Goal: Task Accomplishment & Management: Manage account settings

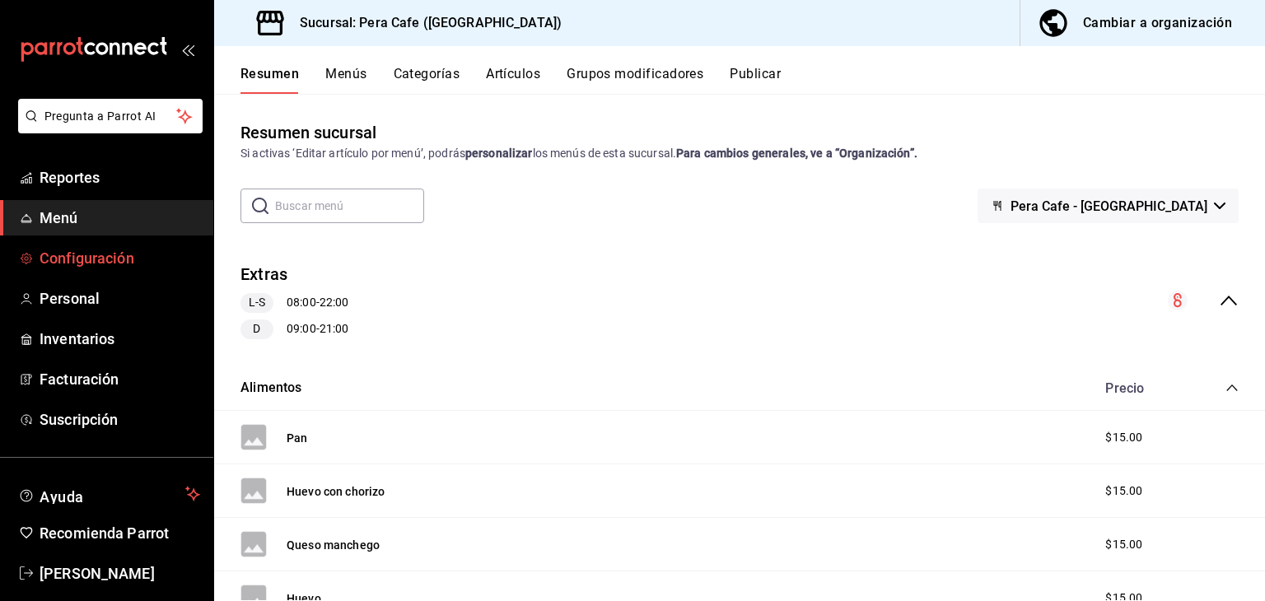
click at [99, 264] on span "Configuración" at bounding box center [120, 258] width 161 height 22
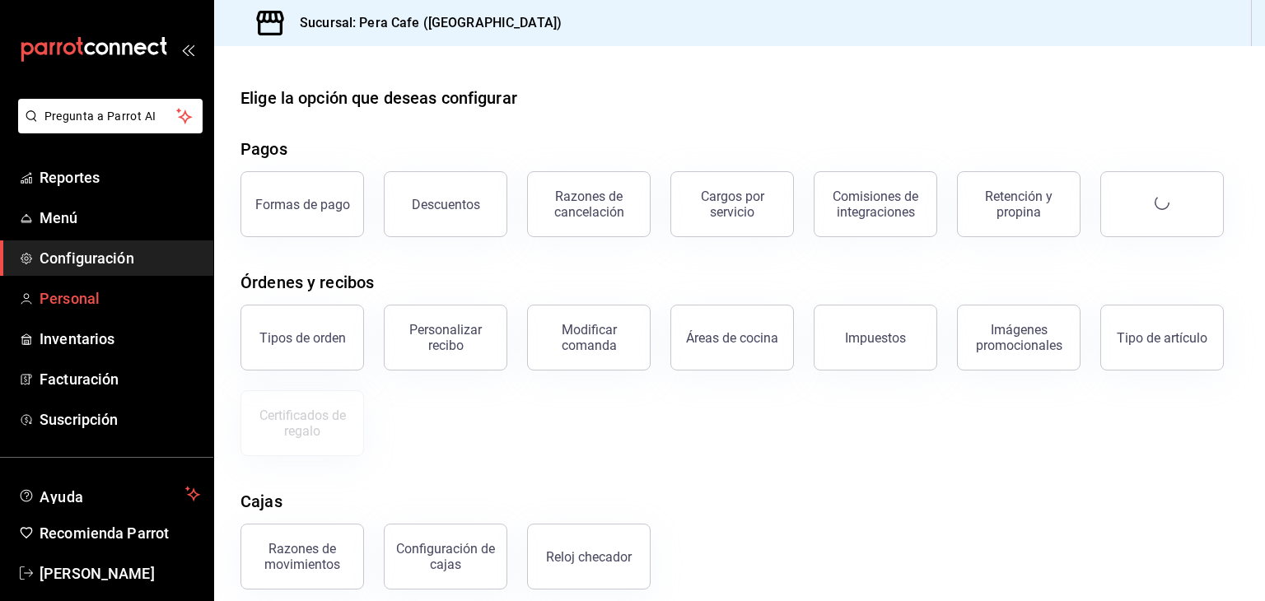
click at [112, 295] on span "Personal" at bounding box center [120, 299] width 161 height 22
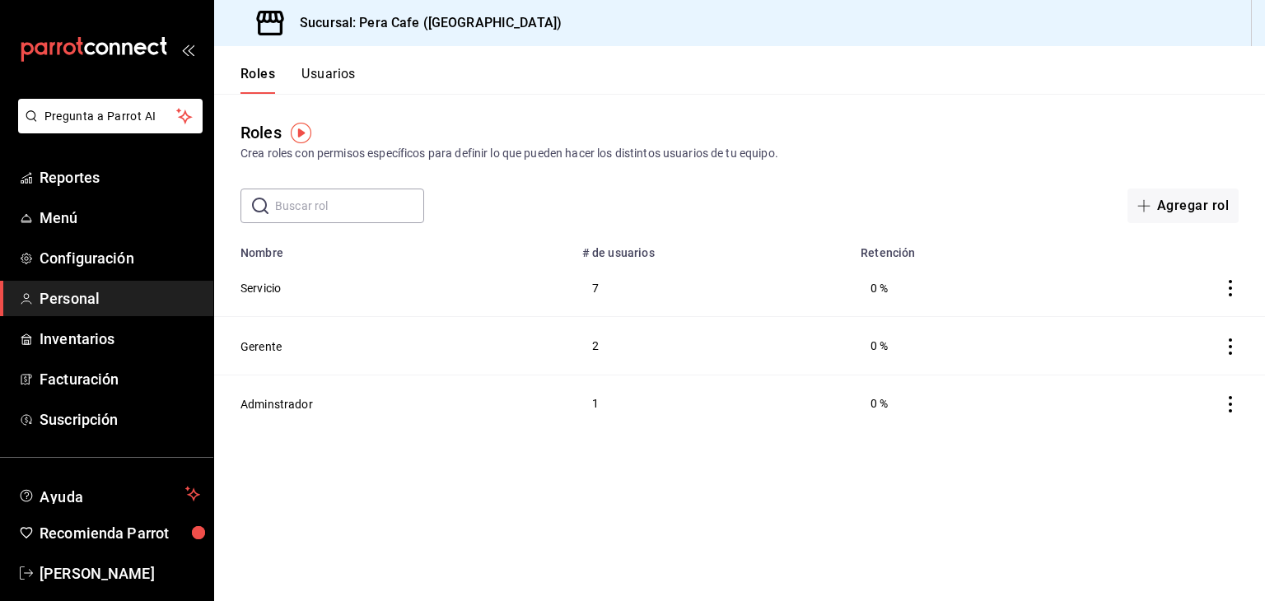
click at [316, 73] on button "Usuarios" at bounding box center [329, 80] width 54 height 28
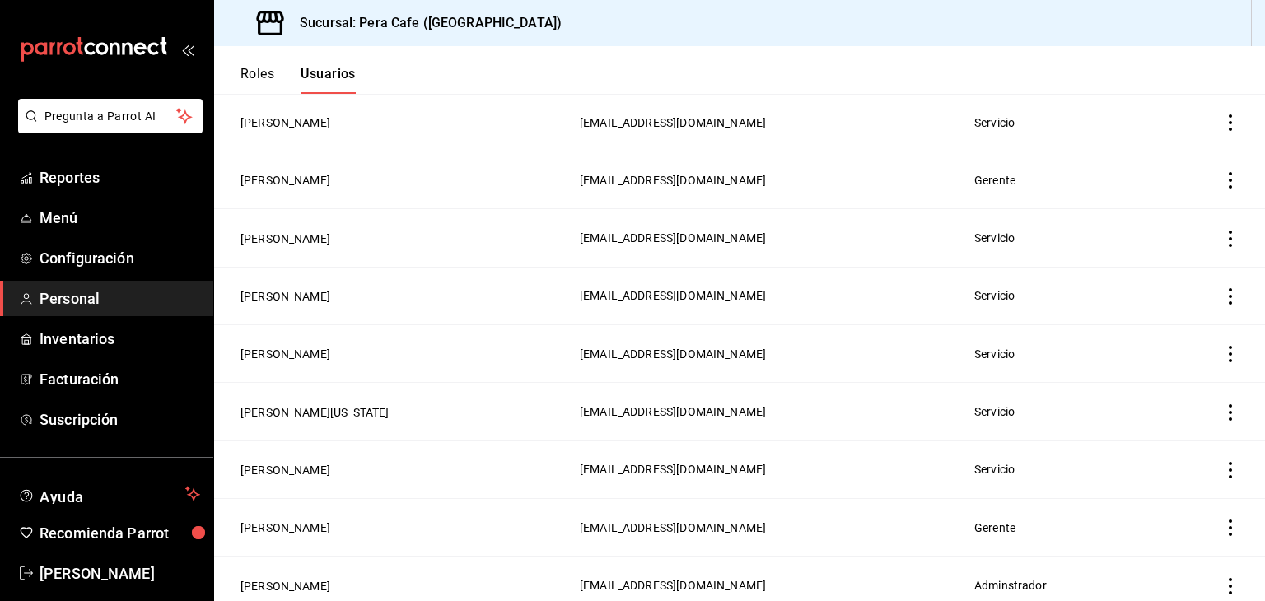
scroll to position [411, 0]
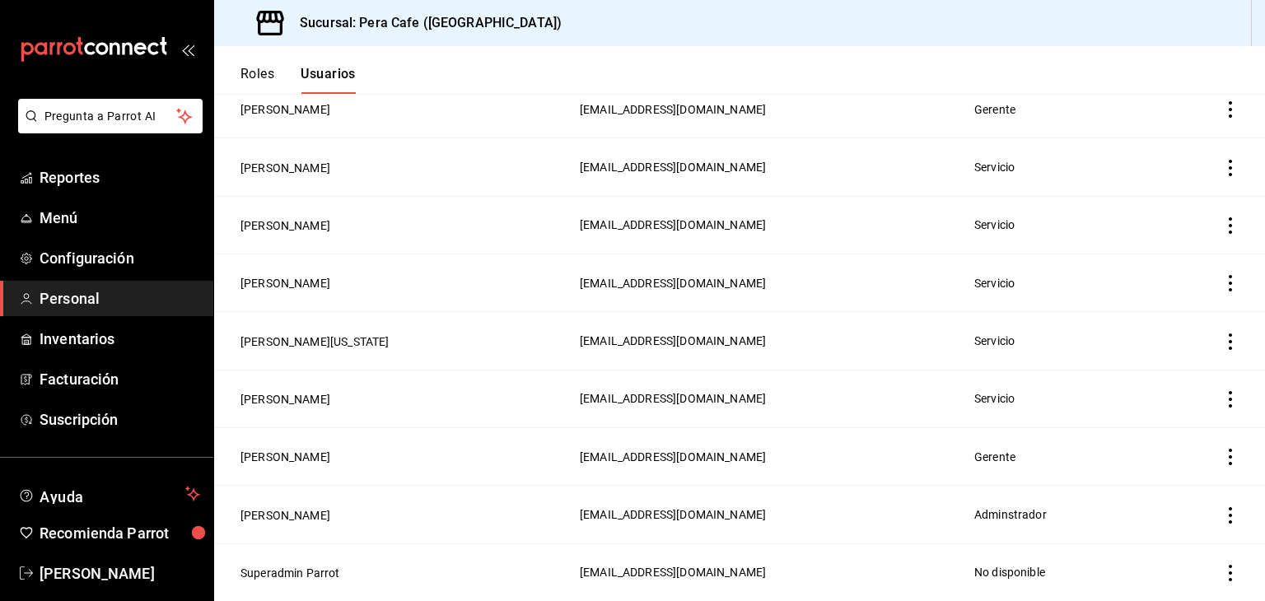
click at [1223, 403] on icon "actions" at bounding box center [1231, 399] width 16 height 16
click at [830, 392] on div at bounding box center [632, 300] width 1265 height 601
click at [291, 406] on button "[PERSON_NAME]" at bounding box center [286, 399] width 90 height 16
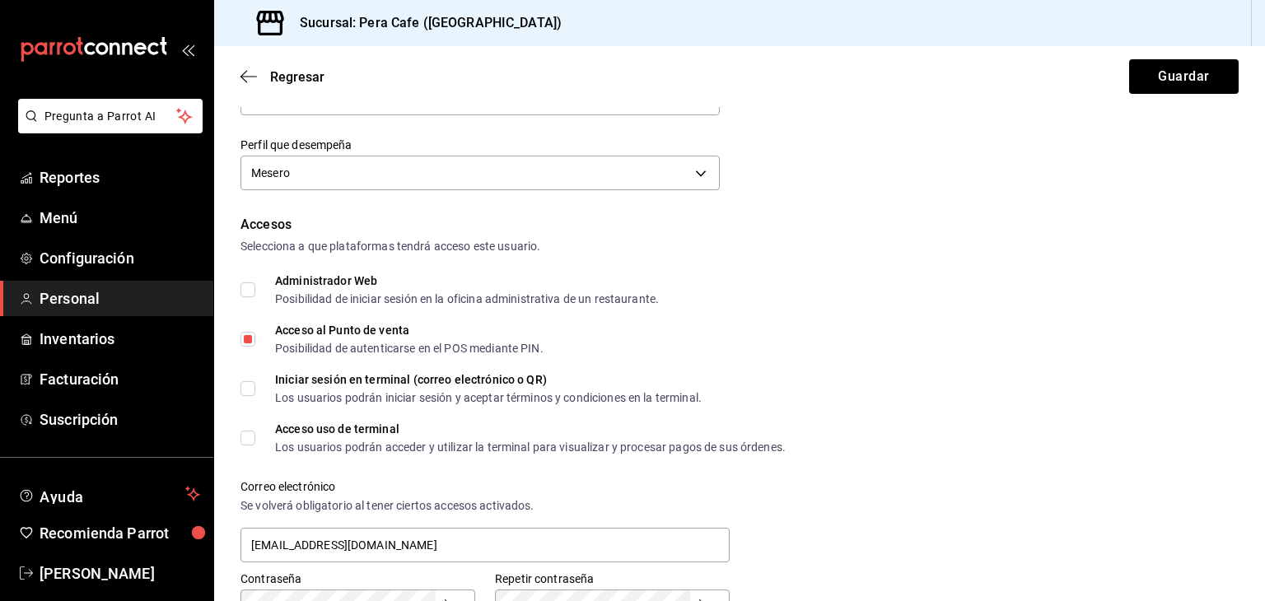
scroll to position [246, 0]
click at [249, 385] on input "Iniciar sesión en terminal (correo electrónico o QR) Los usuarios podrán inicia…" at bounding box center [248, 389] width 15 height 15
checkbox input "false"
click at [251, 439] on input "Acceso uso de terminal Los usuarios podrán acceder y utilizar la terminal para …" at bounding box center [248, 439] width 15 height 15
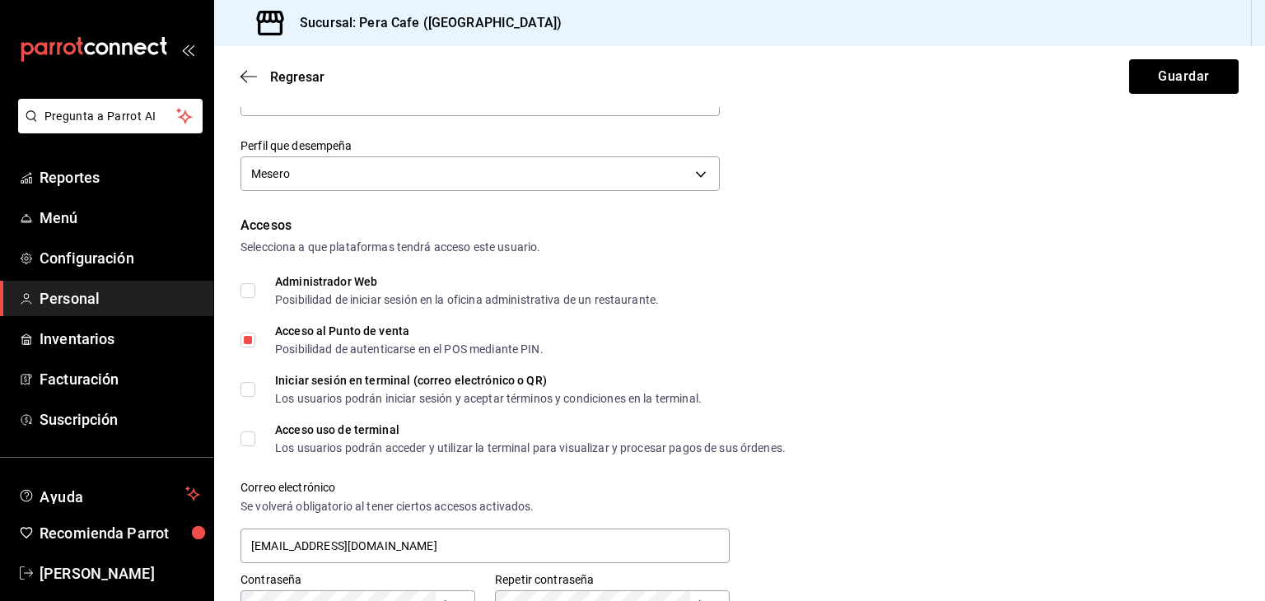
checkbox input "true"
click at [1171, 83] on button "Guardar" at bounding box center [1185, 76] width 110 height 35
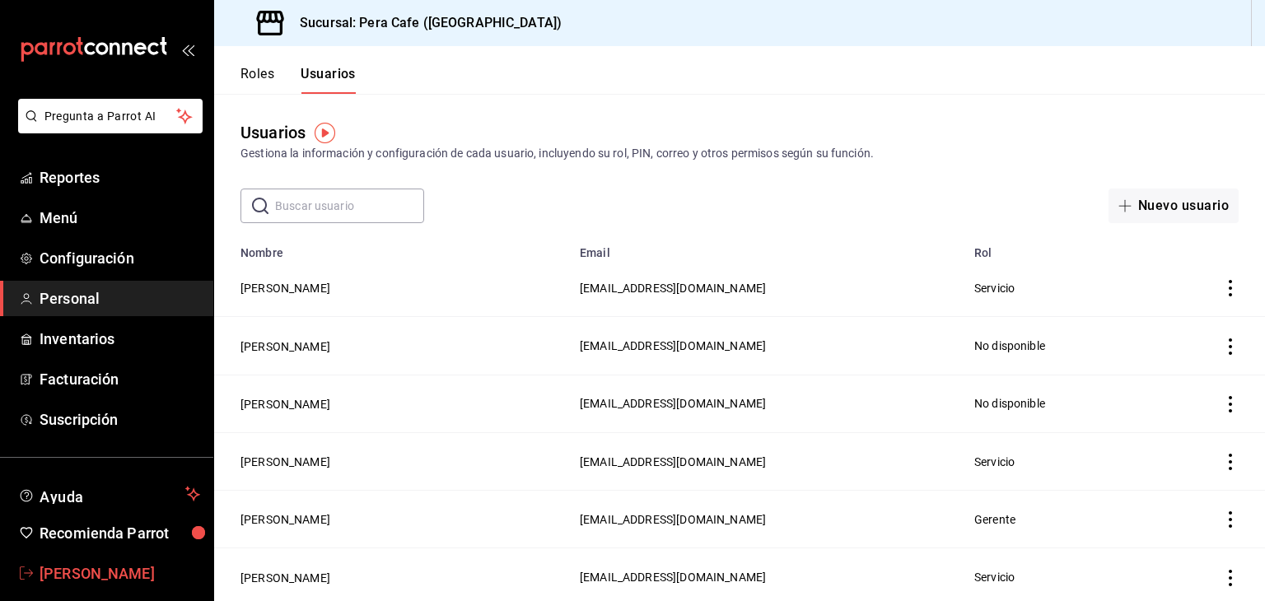
click at [103, 574] on span "[PERSON_NAME]" at bounding box center [120, 574] width 161 height 22
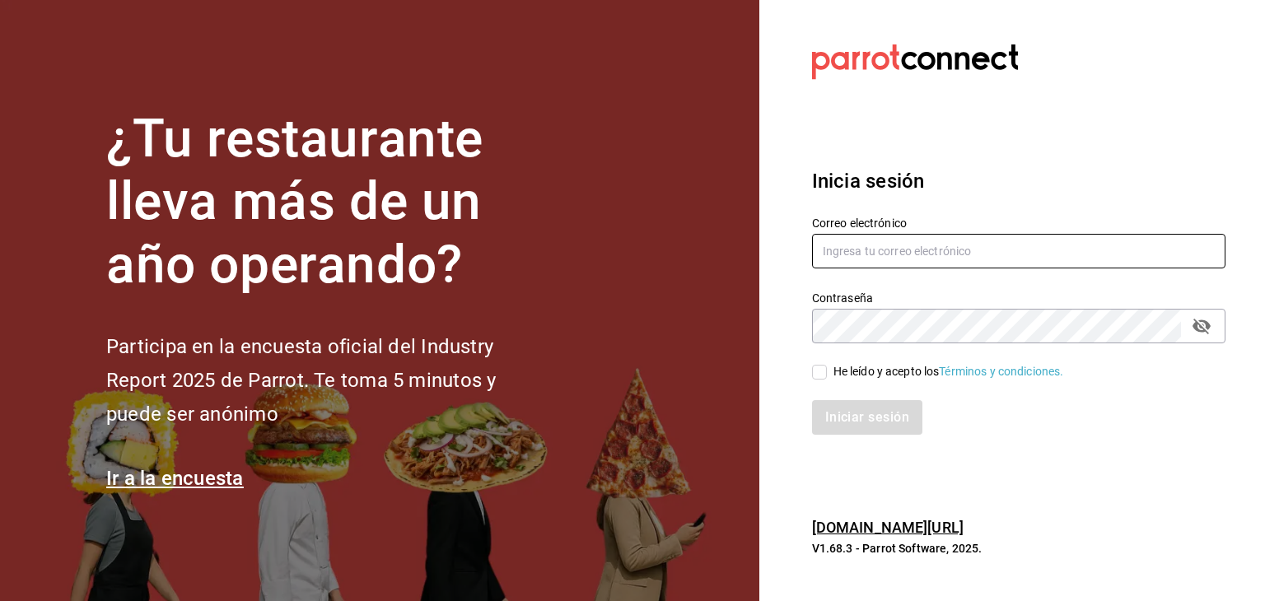
type input "eyragpe@gmail.com"
click at [821, 370] on input "He leído y acepto los Términos y condiciones." at bounding box center [819, 372] width 15 height 15
checkbox input "true"
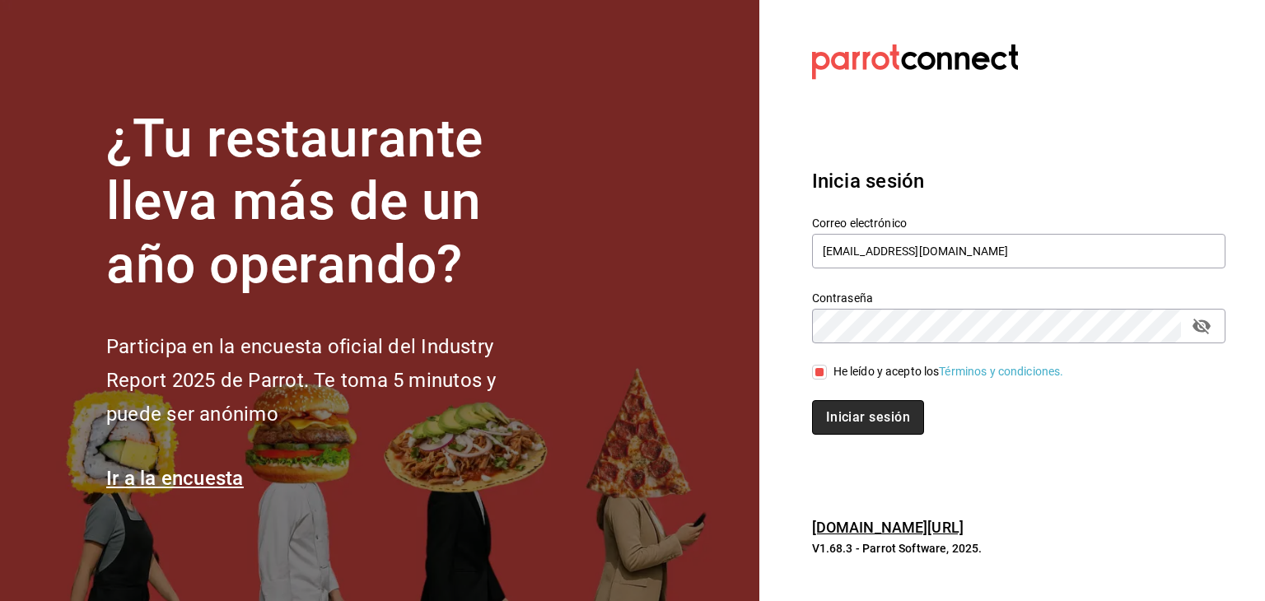
click at [847, 417] on button "Iniciar sesión" at bounding box center [868, 417] width 112 height 35
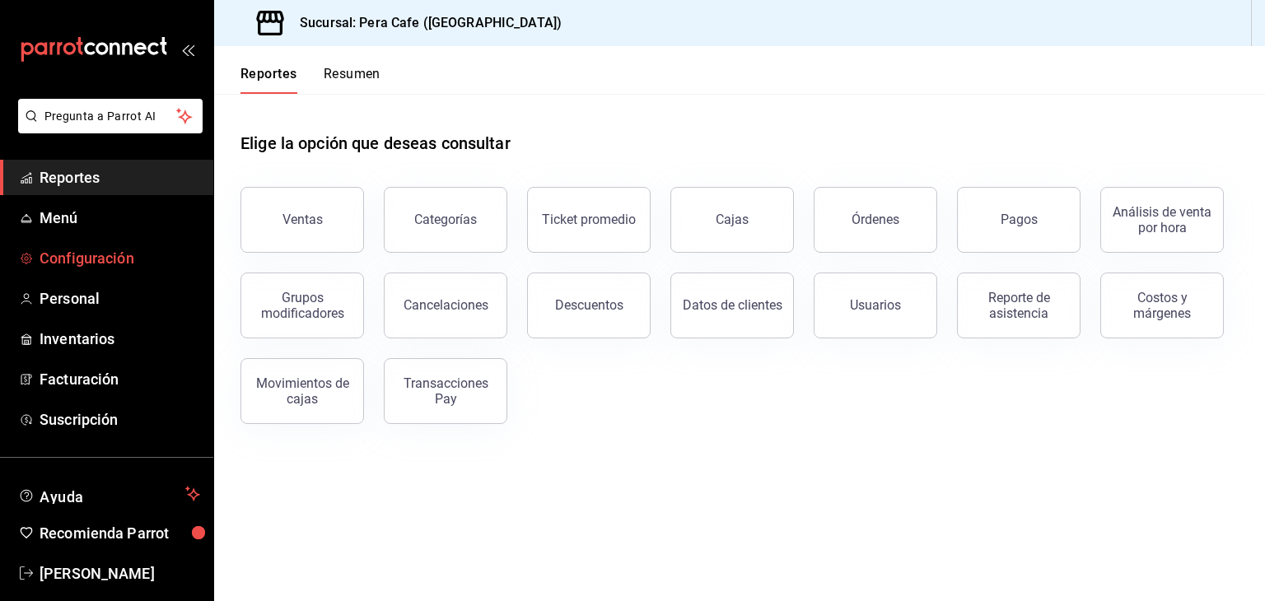
click at [135, 260] on span "Configuración" at bounding box center [120, 258] width 161 height 22
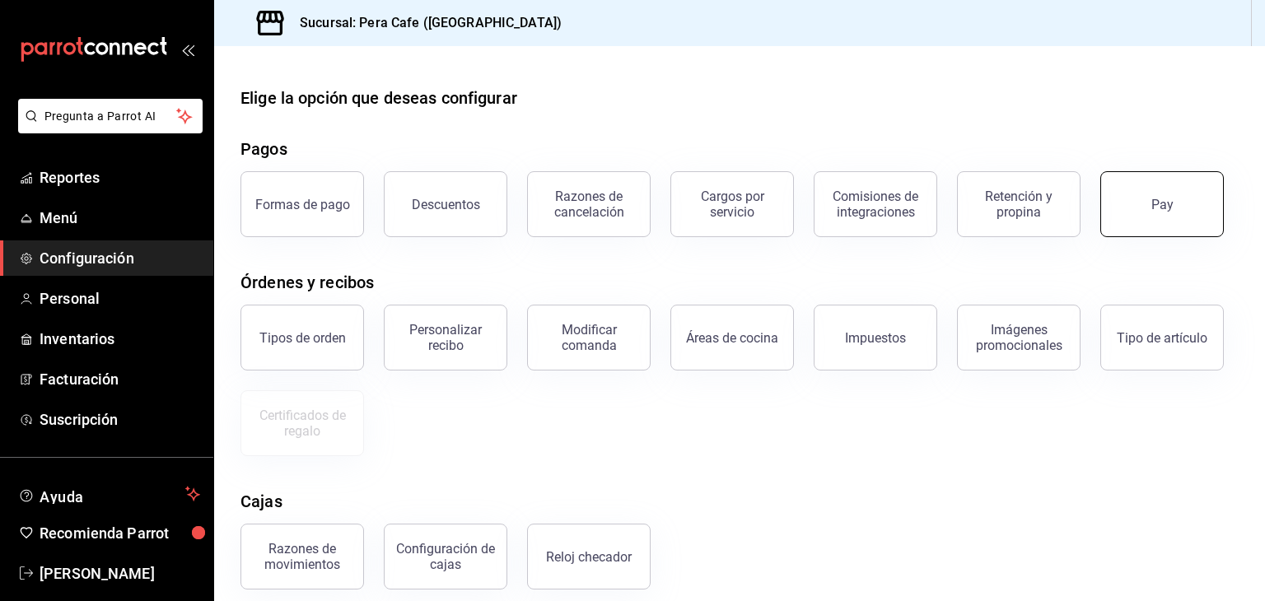
click at [1135, 208] on button "Pay" at bounding box center [1163, 204] width 124 height 66
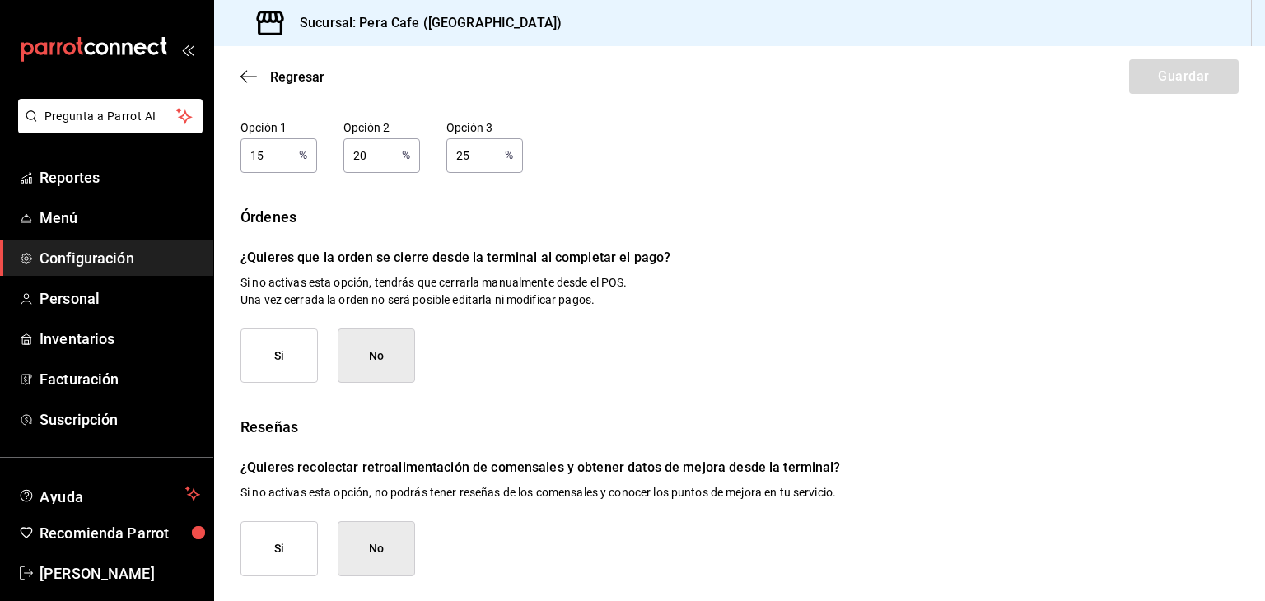
scroll to position [237, 0]
click at [265, 148] on input "15" at bounding box center [267, 155] width 52 height 33
type input "10"
click at [376, 159] on input "20" at bounding box center [370, 155] width 52 height 33
type input "2"
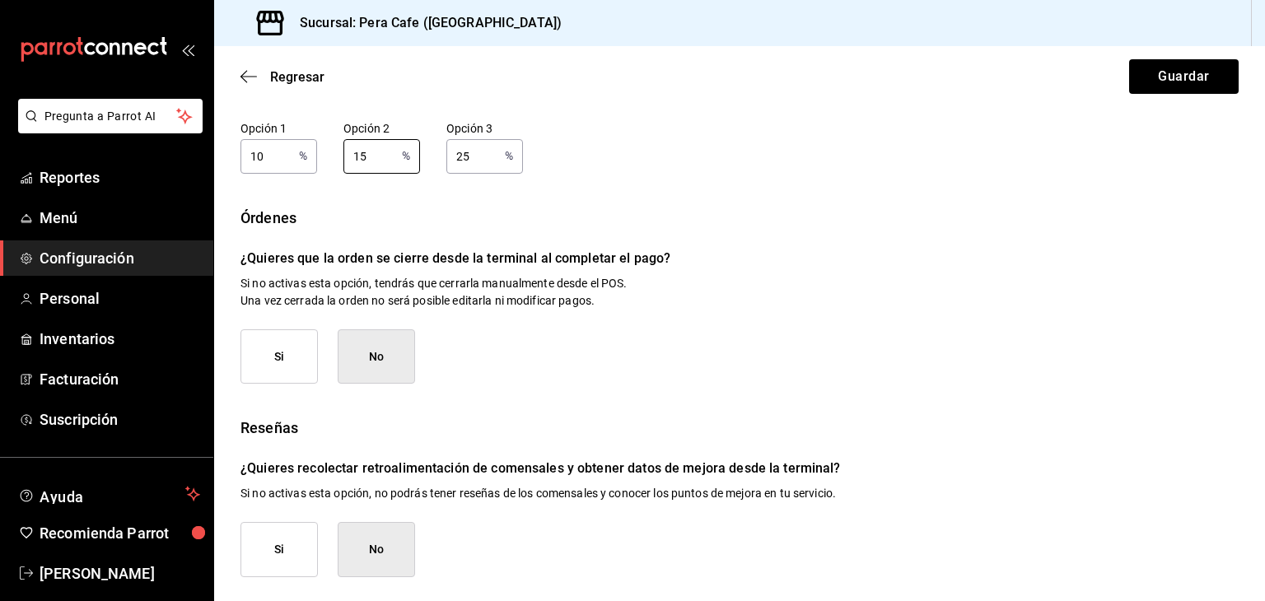
type input "15"
click at [470, 159] on input "25" at bounding box center [473, 155] width 52 height 33
type input "2"
type input "20"
click at [1140, 74] on button "Guardar" at bounding box center [1185, 76] width 110 height 35
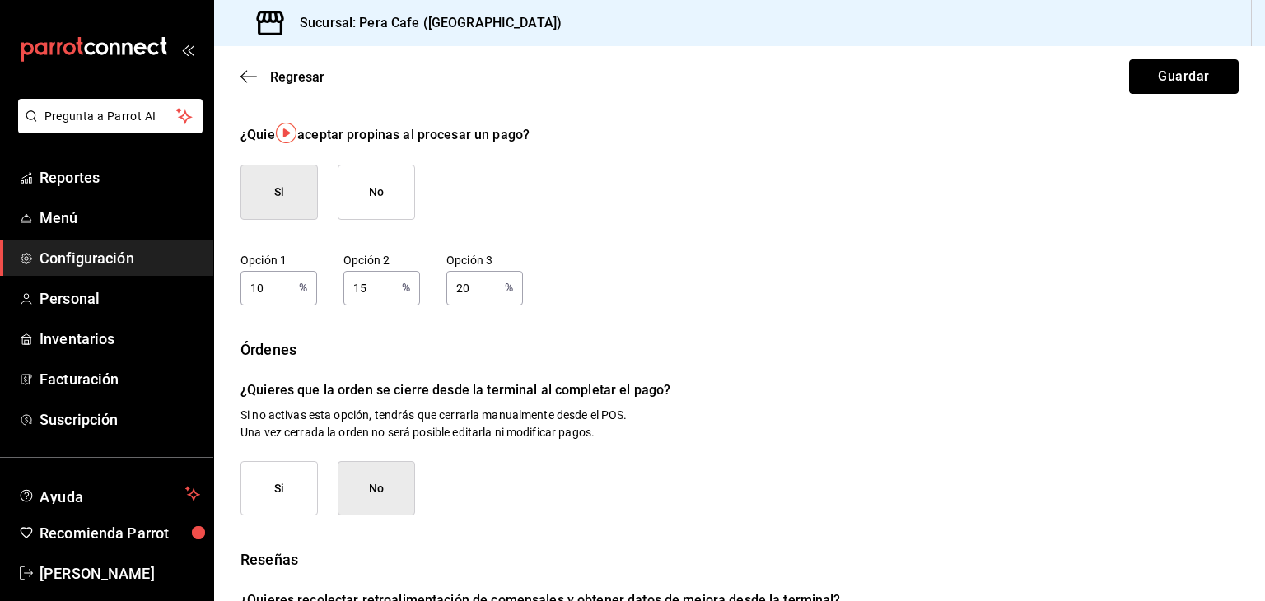
scroll to position [0, 0]
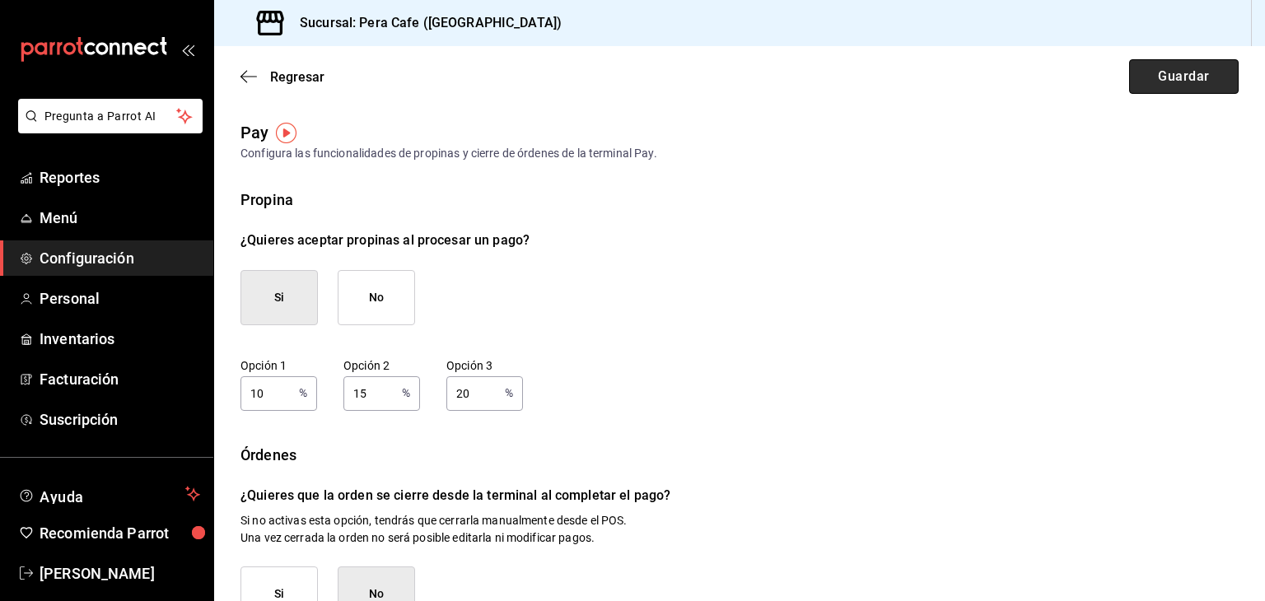
click at [1160, 78] on button "Guardar" at bounding box center [1185, 76] width 110 height 35
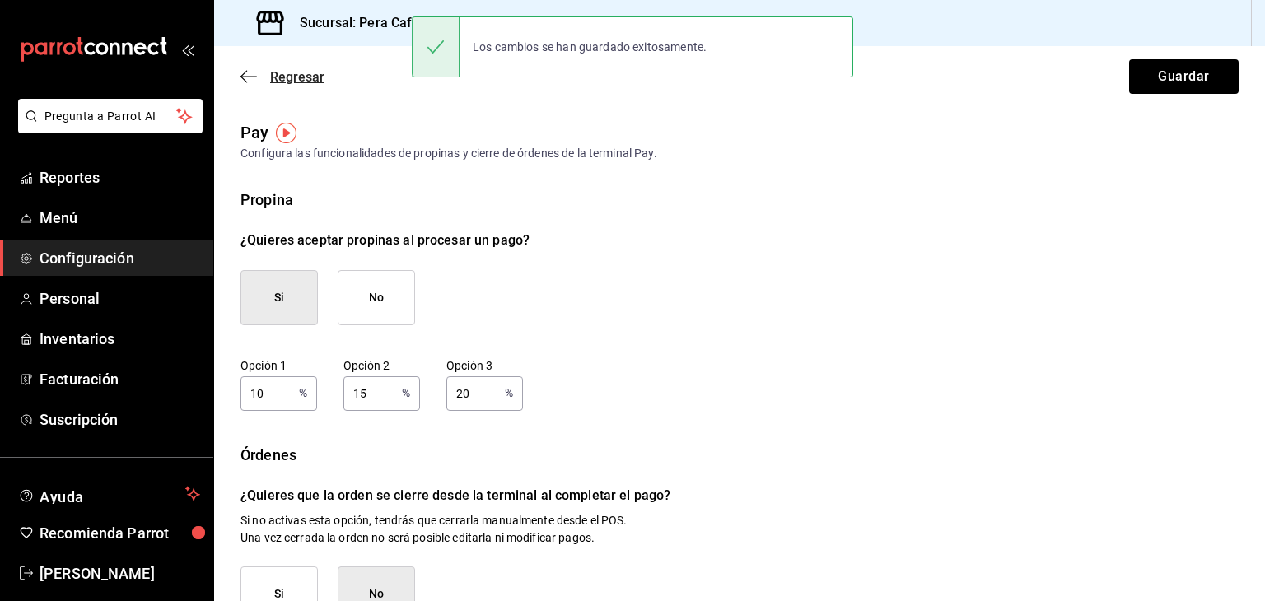
click at [251, 77] on icon "button" at bounding box center [249, 76] width 16 height 15
